Goal: Information Seeking & Learning: Learn about a topic

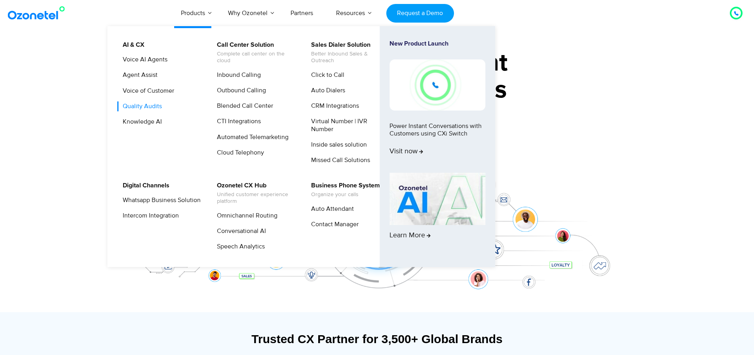
click at [146, 106] on link "Quality Audits" at bounding box center [141, 106] width 46 height 10
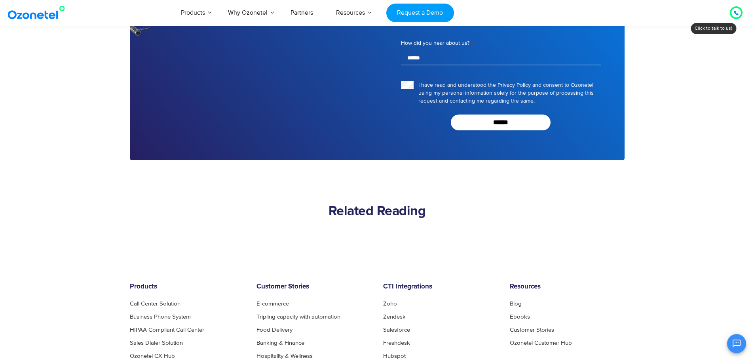
scroll to position [2068, 0]
